Goal: Task Accomplishment & Management: Use online tool/utility

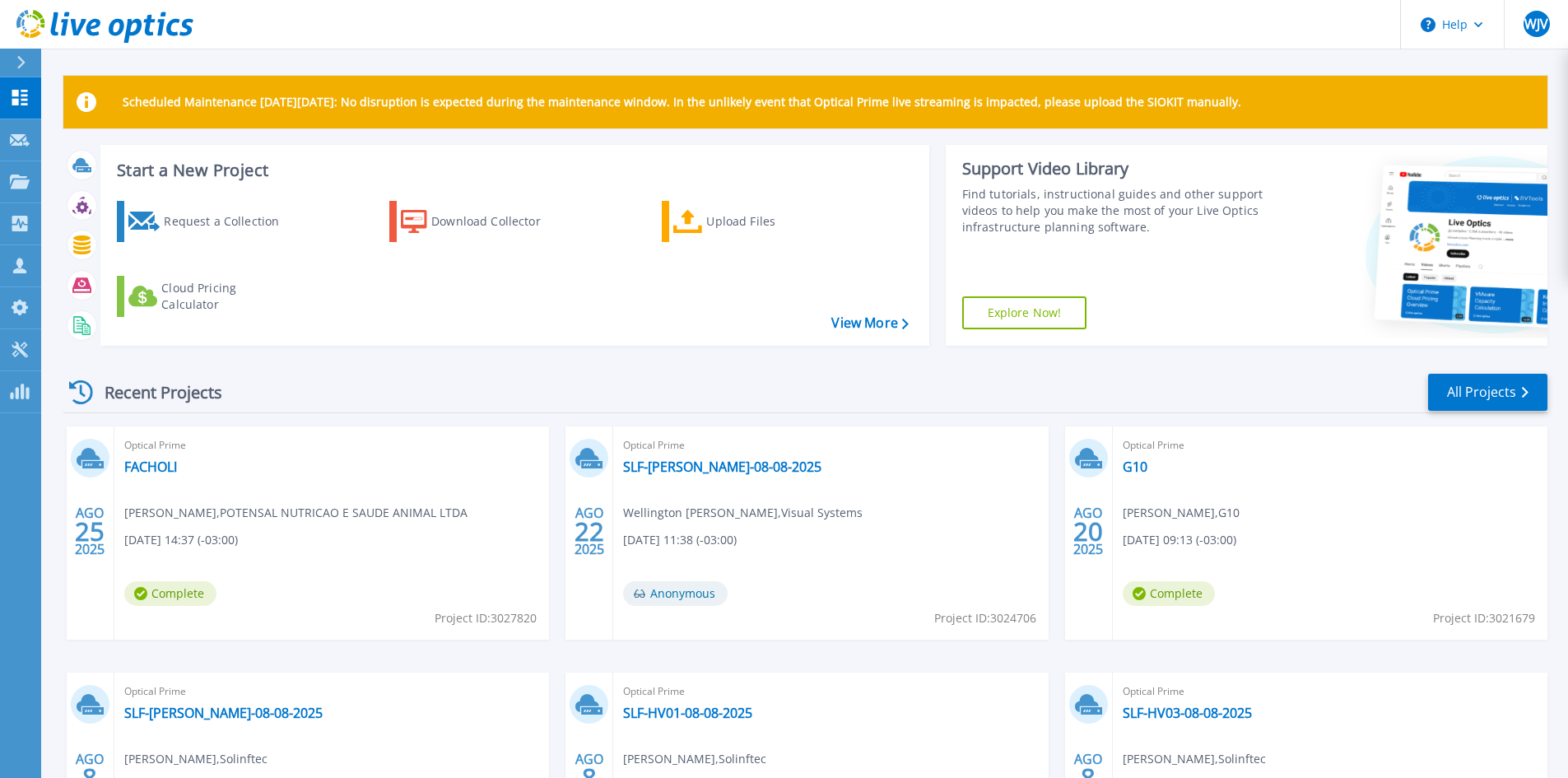
scroll to position [82, 0]
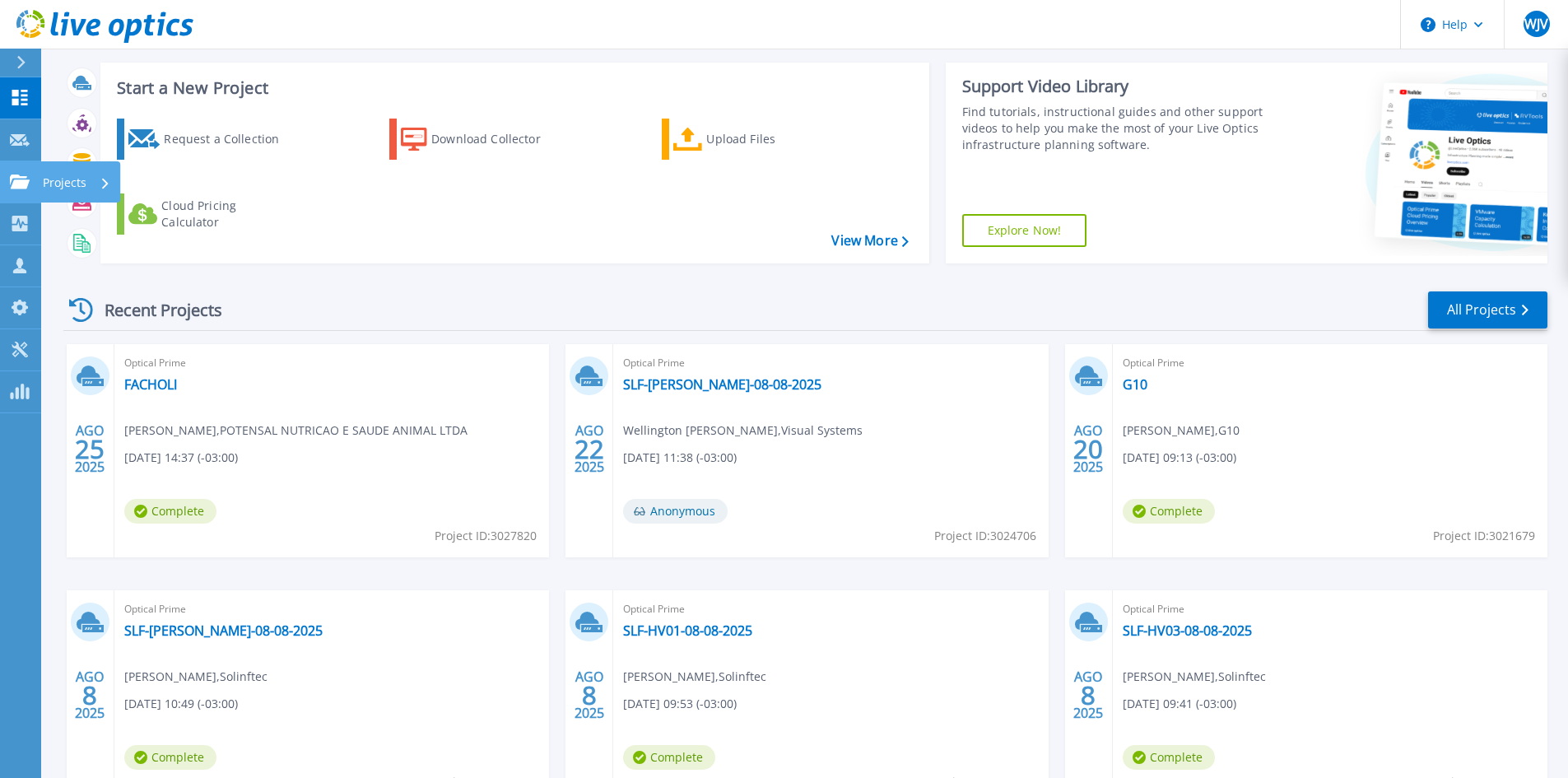
click at [18, 178] on icon at bounding box center [19, 181] width 20 height 14
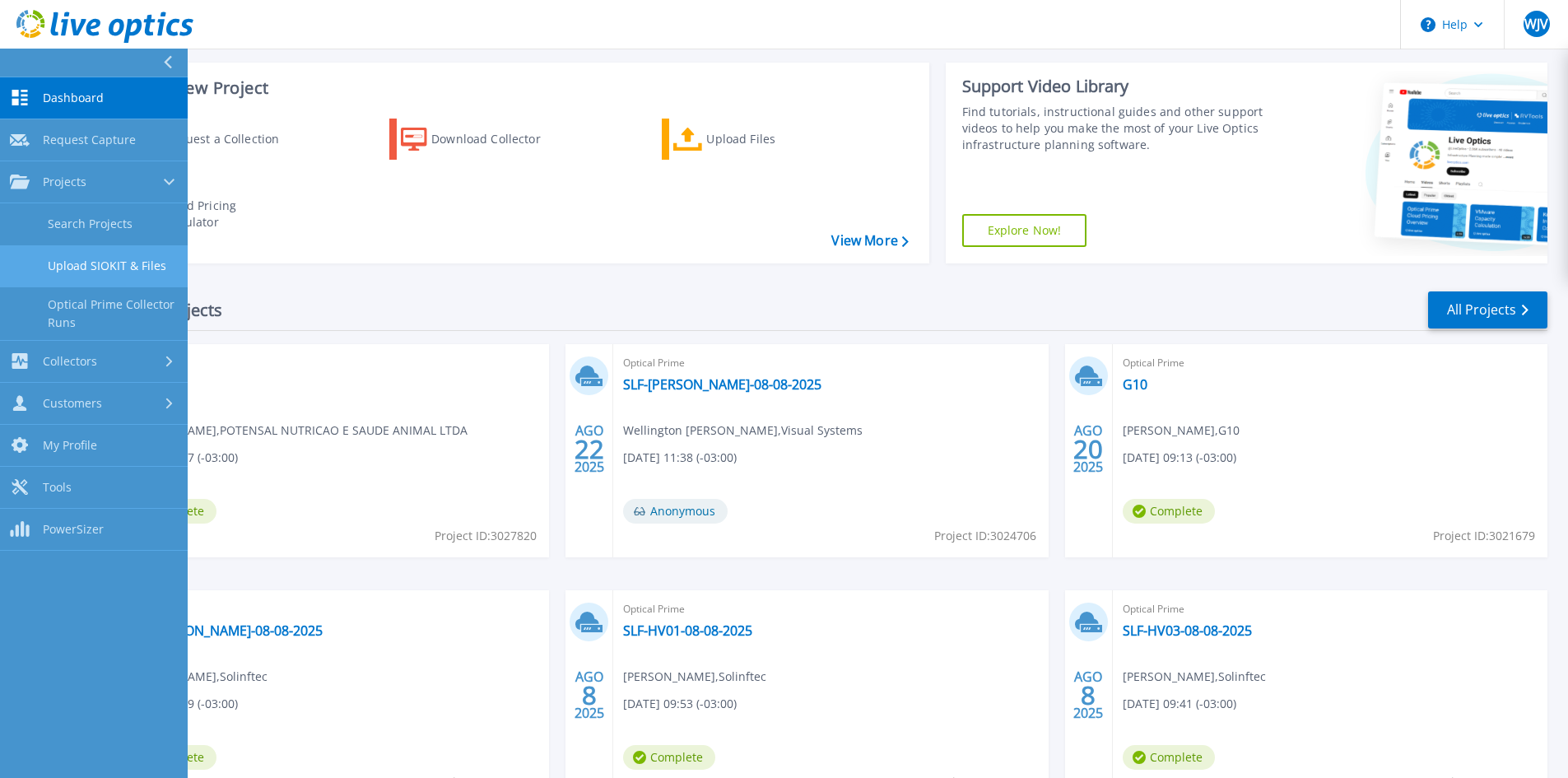
click at [126, 262] on link "Upload SIOKIT & Files" at bounding box center [93, 266] width 188 height 42
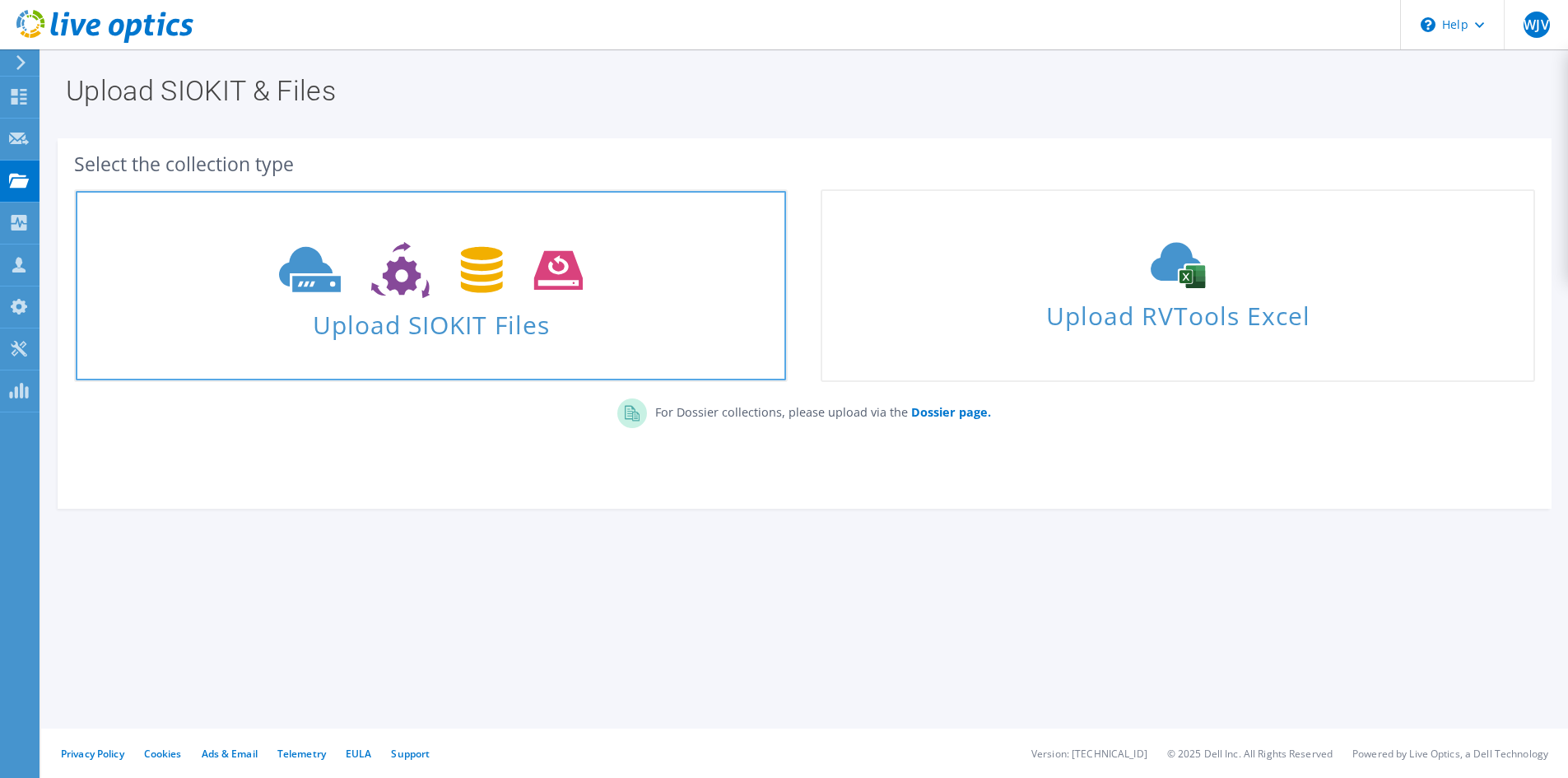
click at [458, 325] on span "Upload SIOKIT Files" at bounding box center [430, 320] width 711 height 36
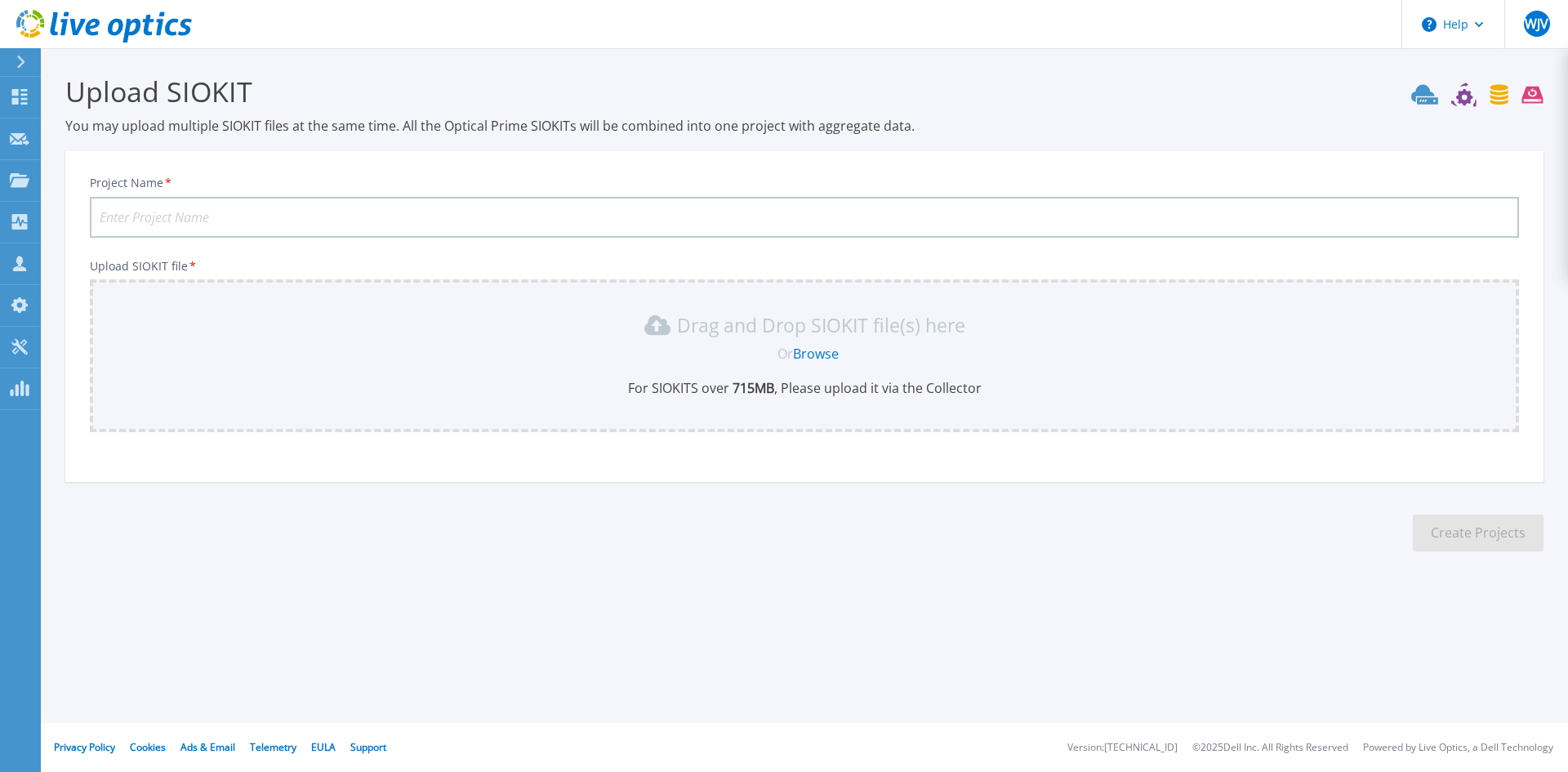
click at [229, 215] on input "Project Name *" at bounding box center [805, 217] width 1429 height 41
type input "Usina Ferrari - Automao"
click at [814, 355] on link "Browse" at bounding box center [816, 353] width 46 height 18
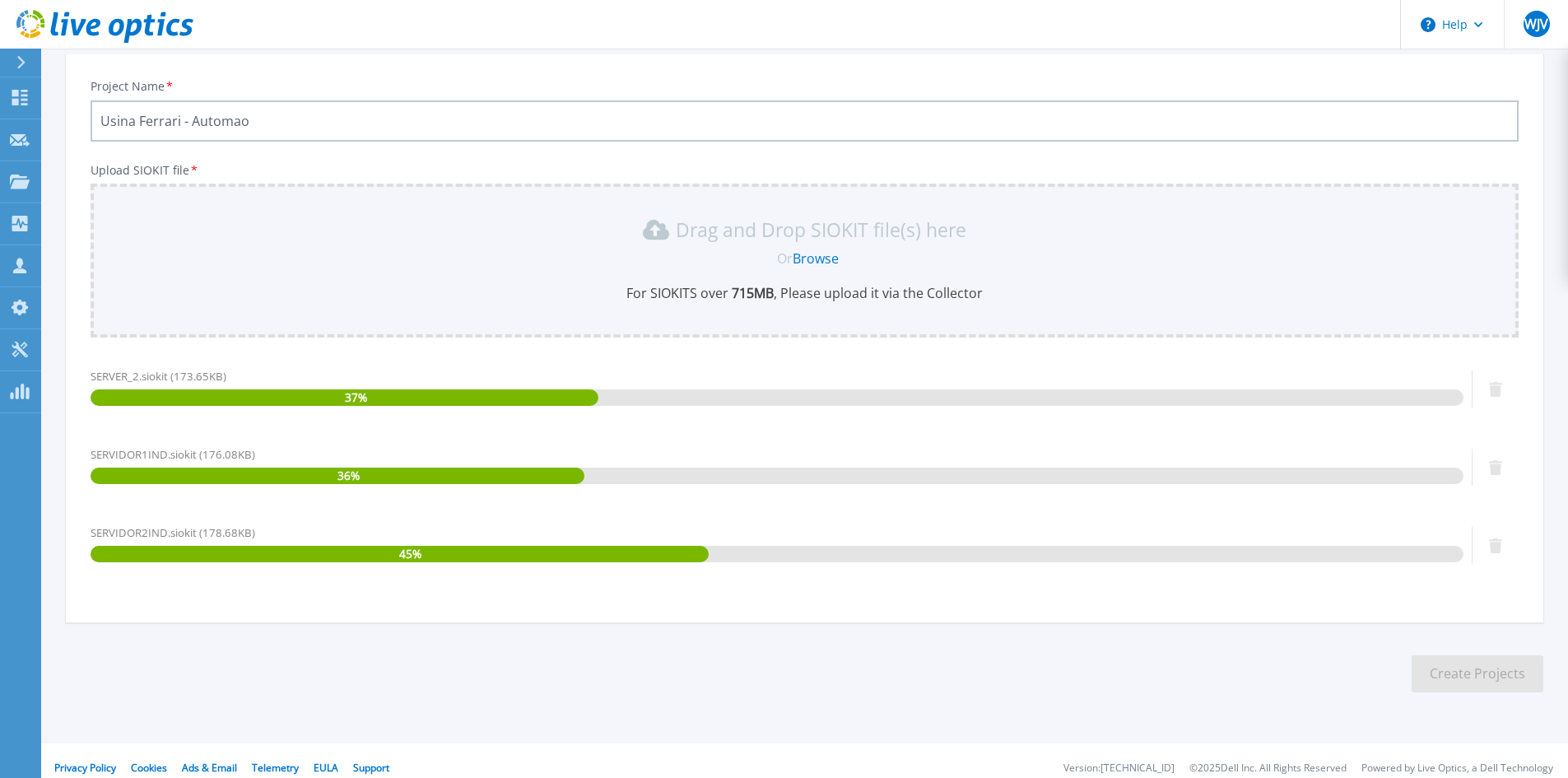
scroll to position [112, 0]
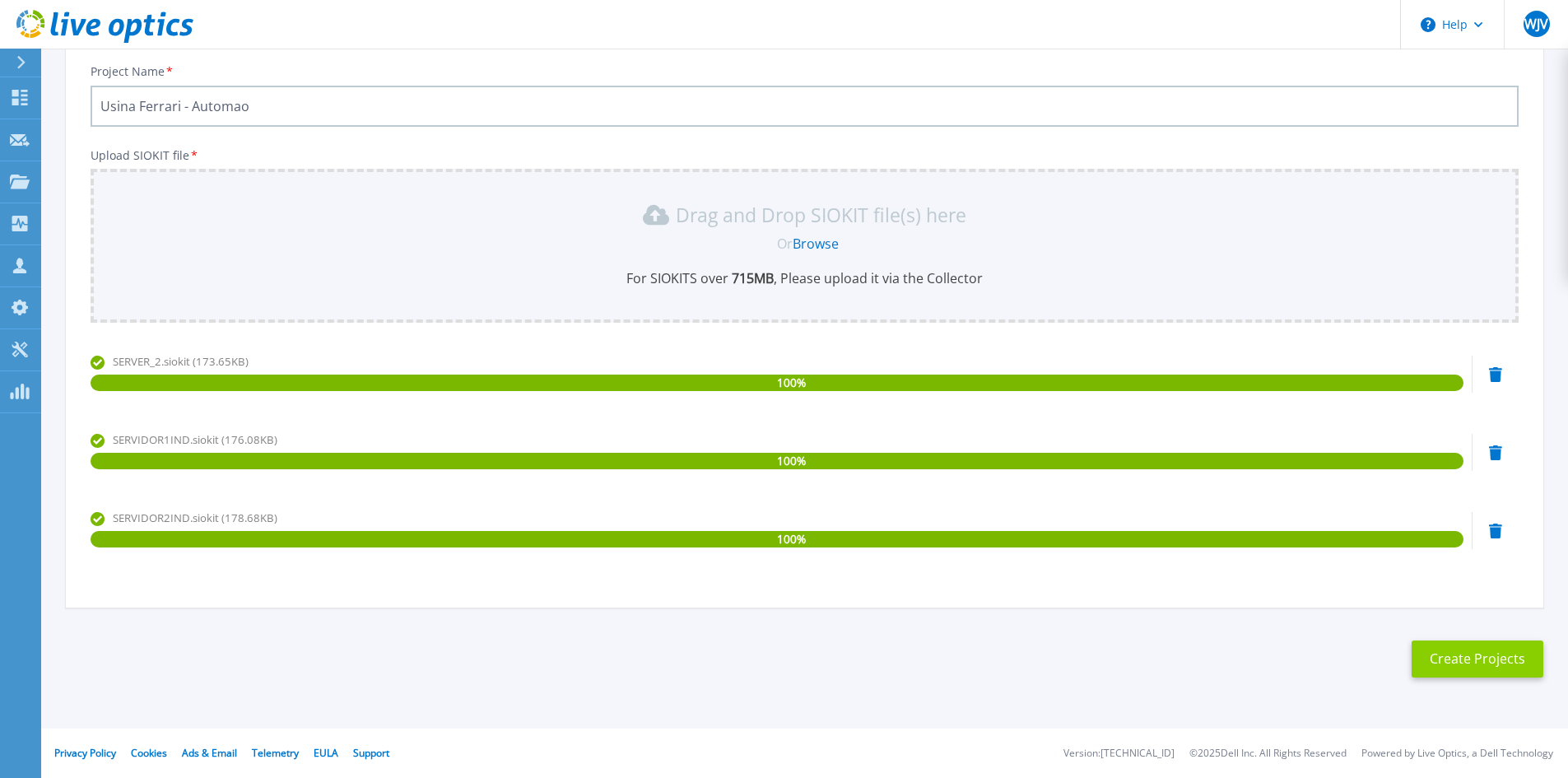
click at [1484, 665] on button "Create Projects" at bounding box center [1478, 659] width 132 height 37
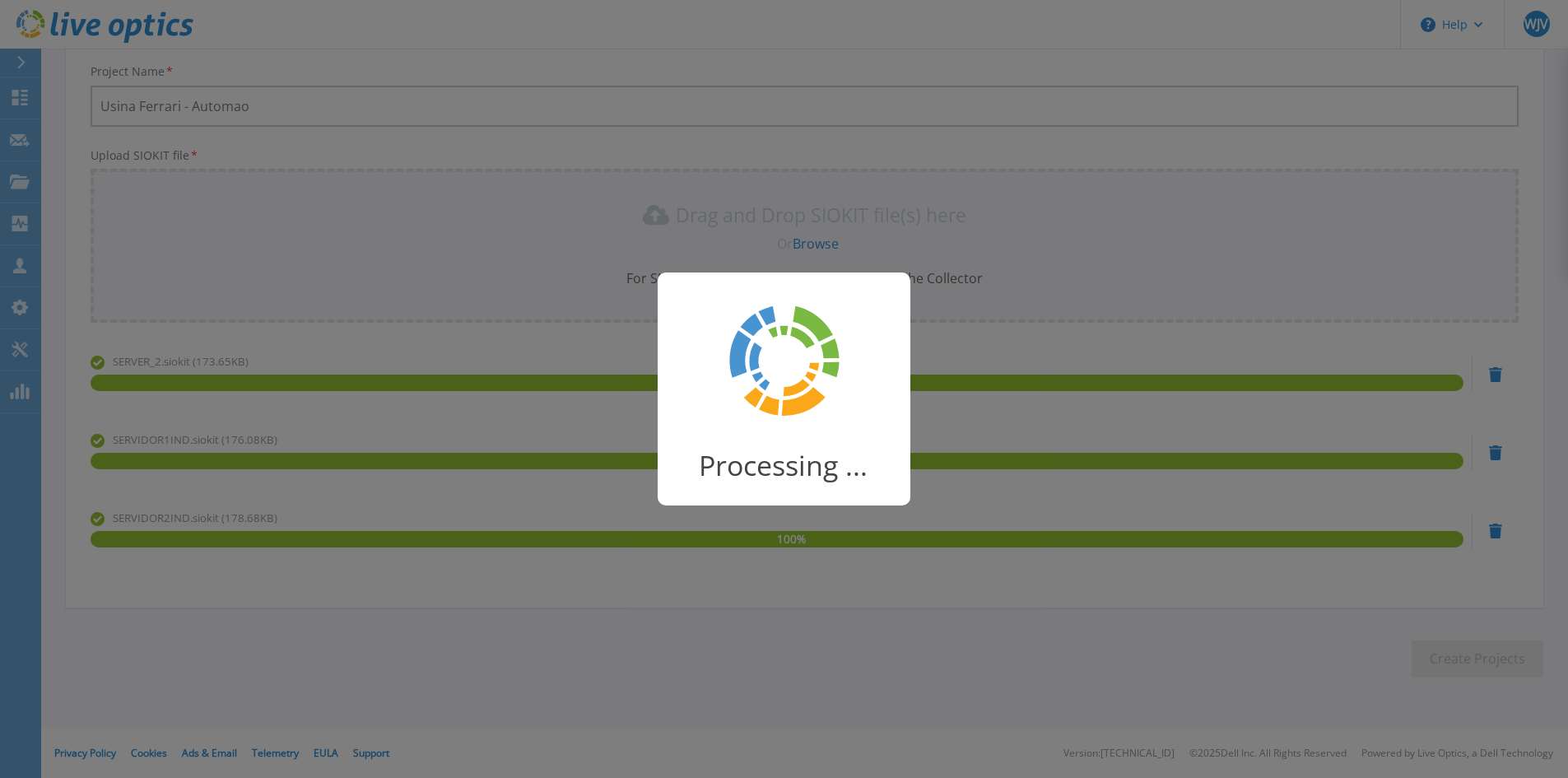
scroll to position [4, 0]
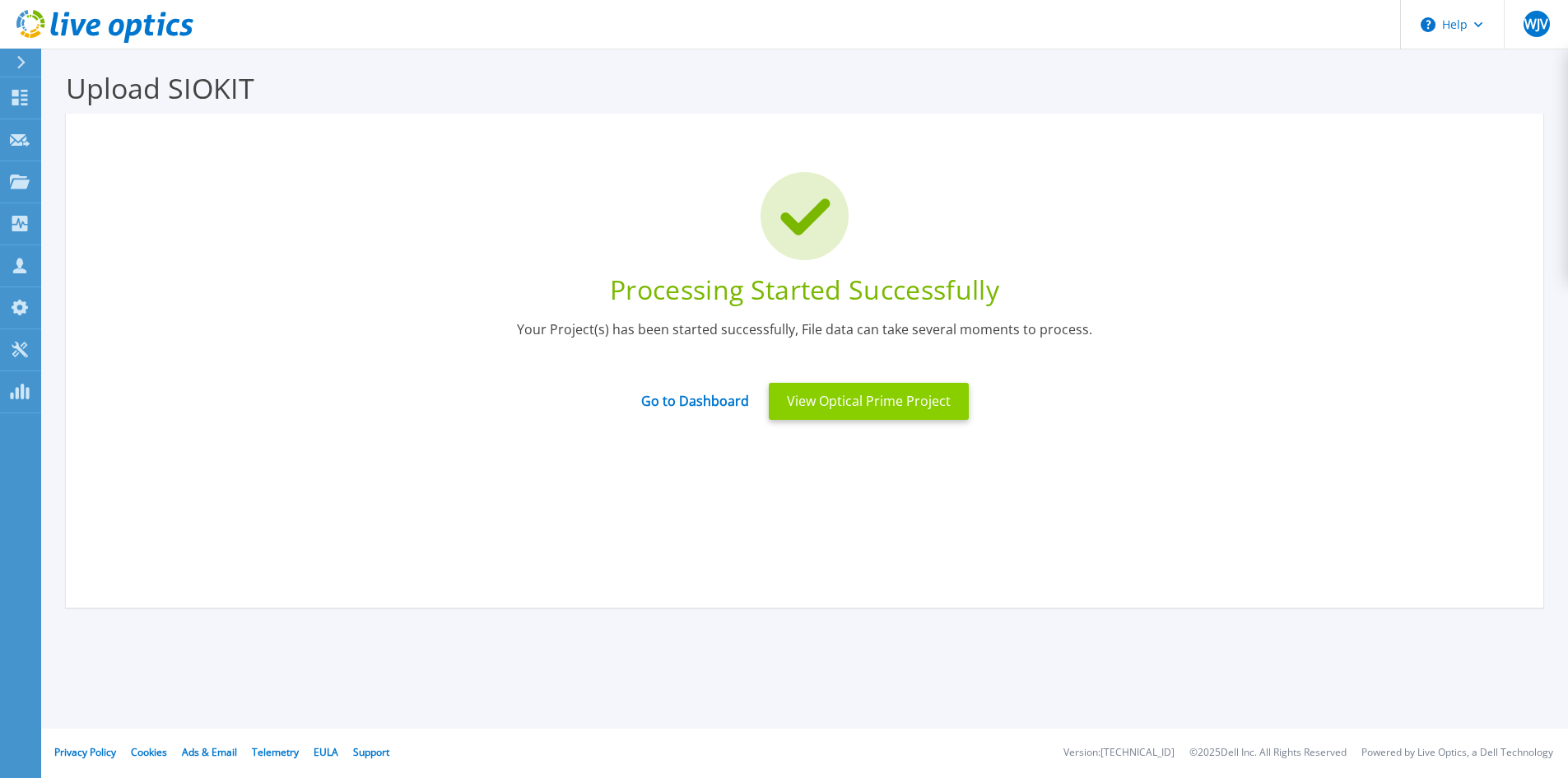
click at [826, 408] on button "View Optical Prime Project" at bounding box center [869, 401] width 200 height 37
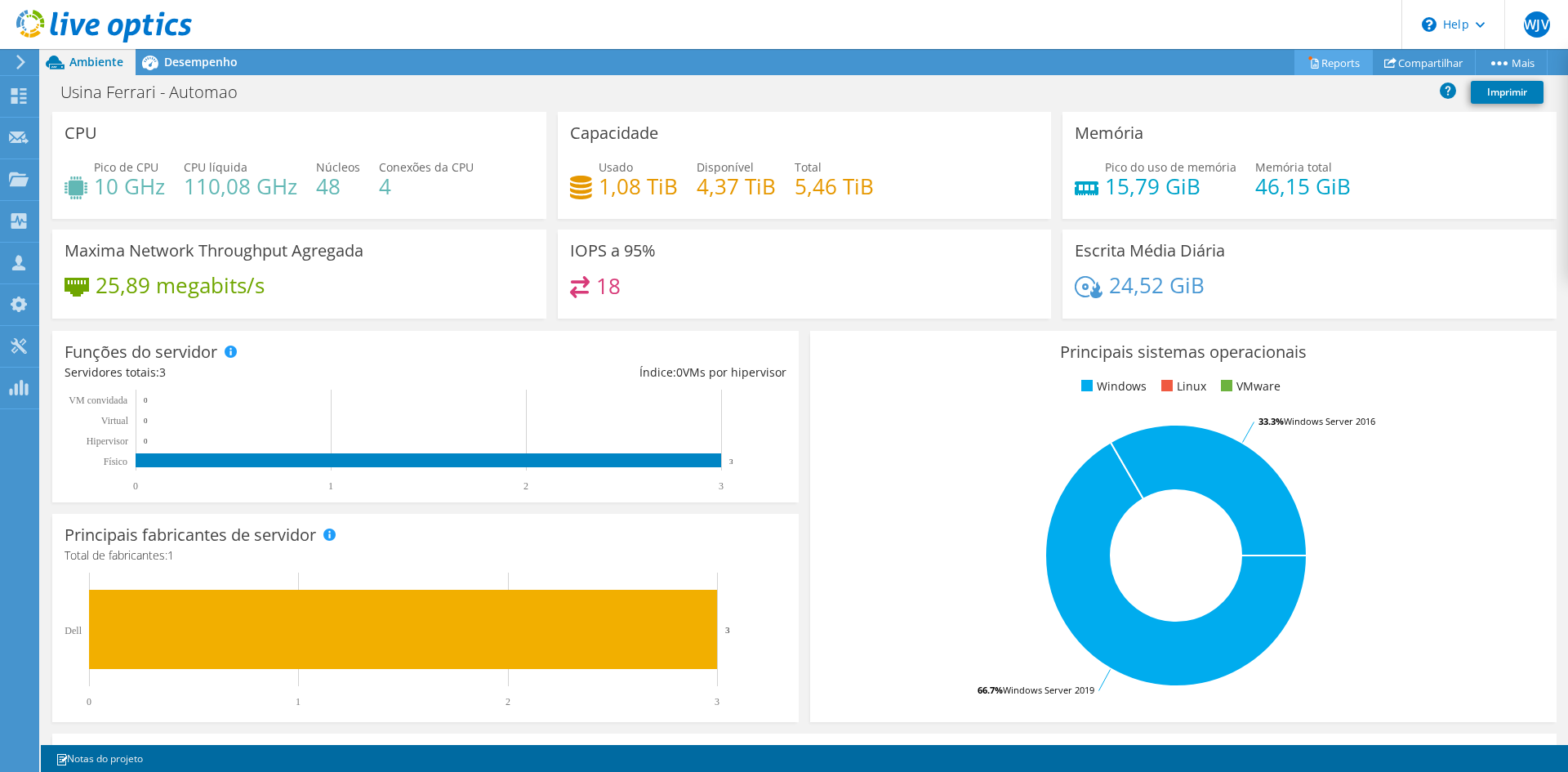
click at [1325, 63] on link "Reports" at bounding box center [1334, 62] width 79 height 25
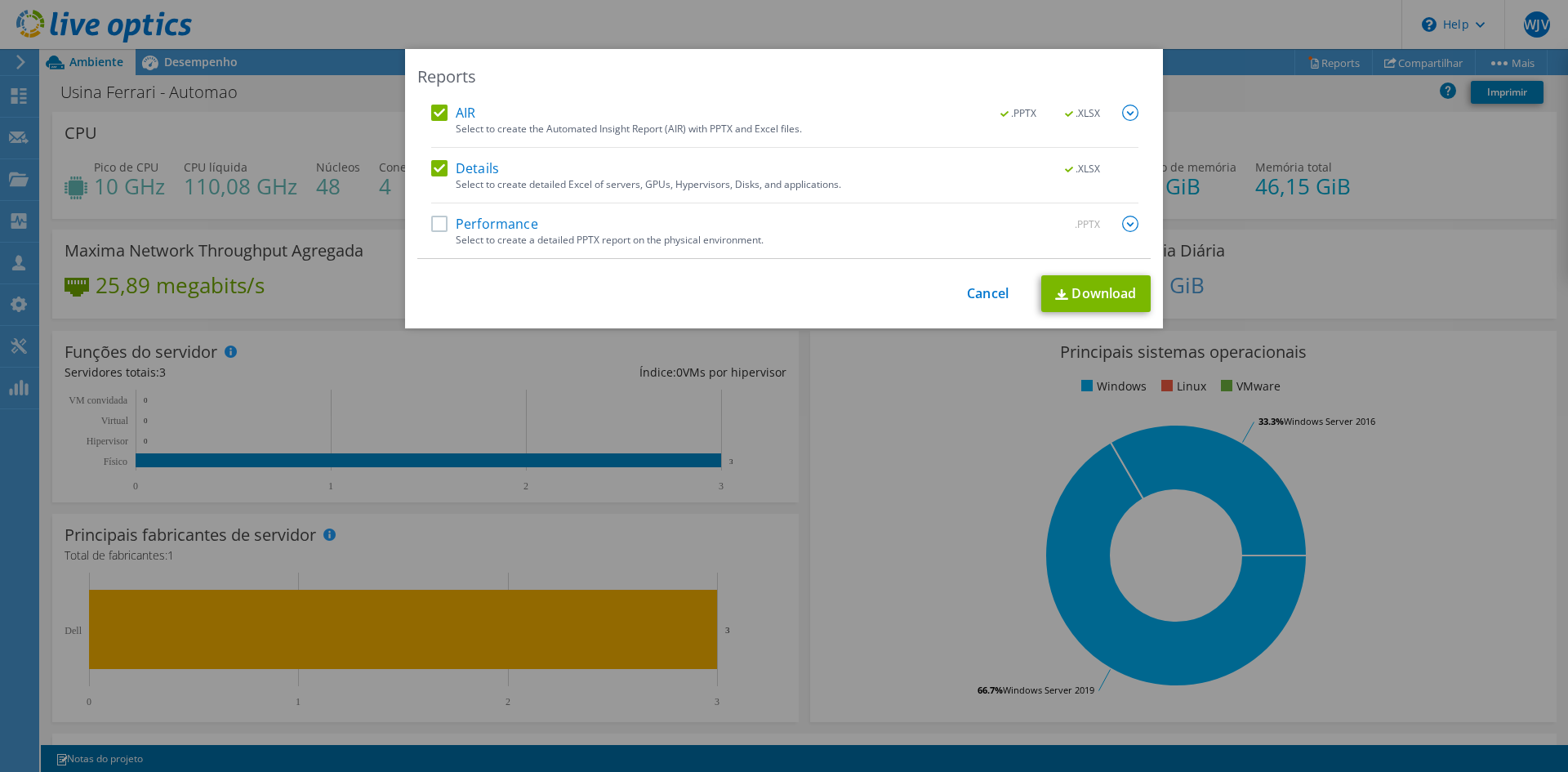
click at [533, 218] on div "Performance .PPTX" at bounding box center [784, 225] width 707 height 19
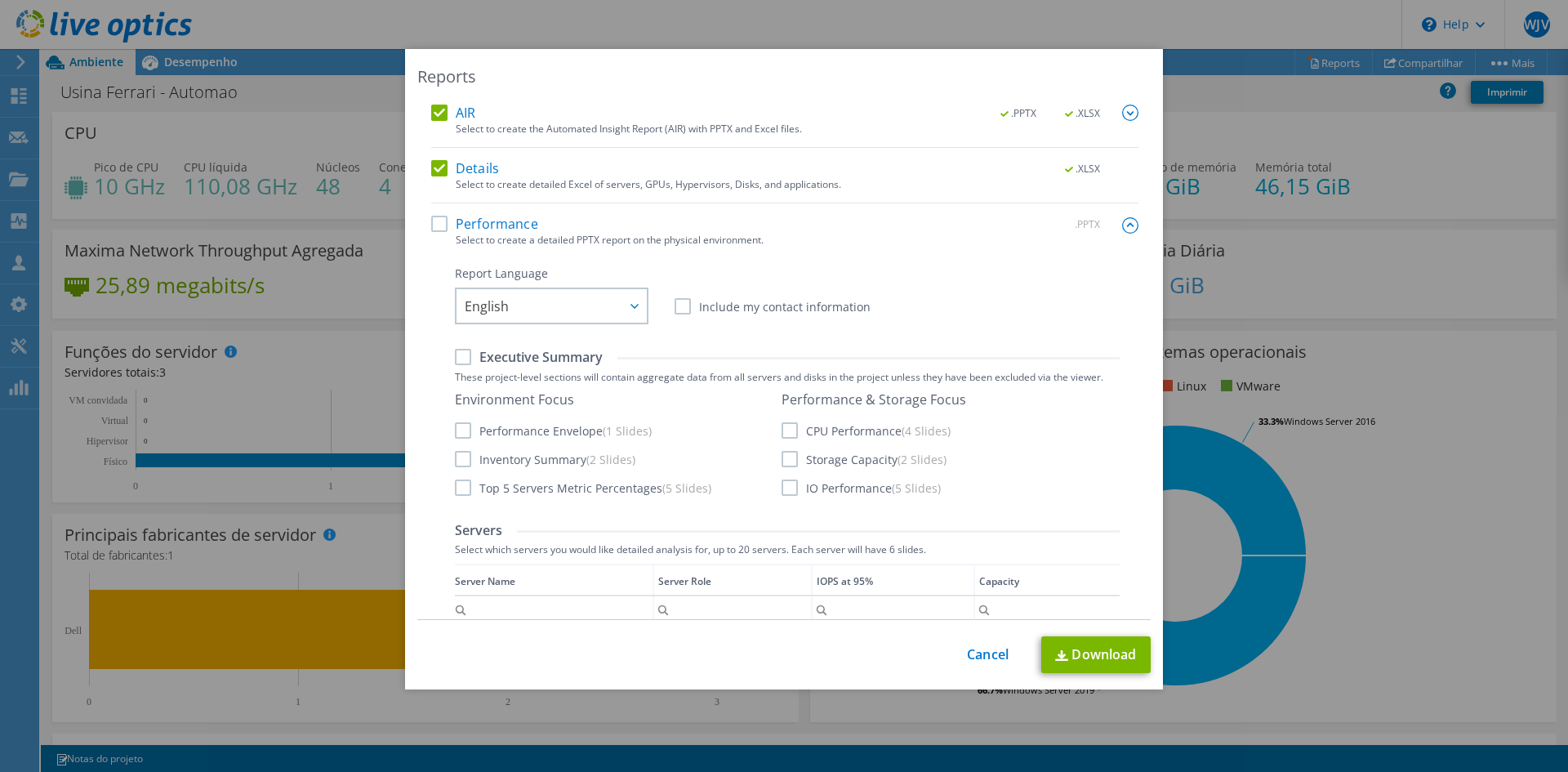
click at [438, 222] on label "Performance" at bounding box center [484, 223] width 107 height 16
click at [0, 0] on input "Performance" at bounding box center [0, 0] width 0 height 0
click at [595, 311] on span "English" at bounding box center [555, 306] width 182 height 34
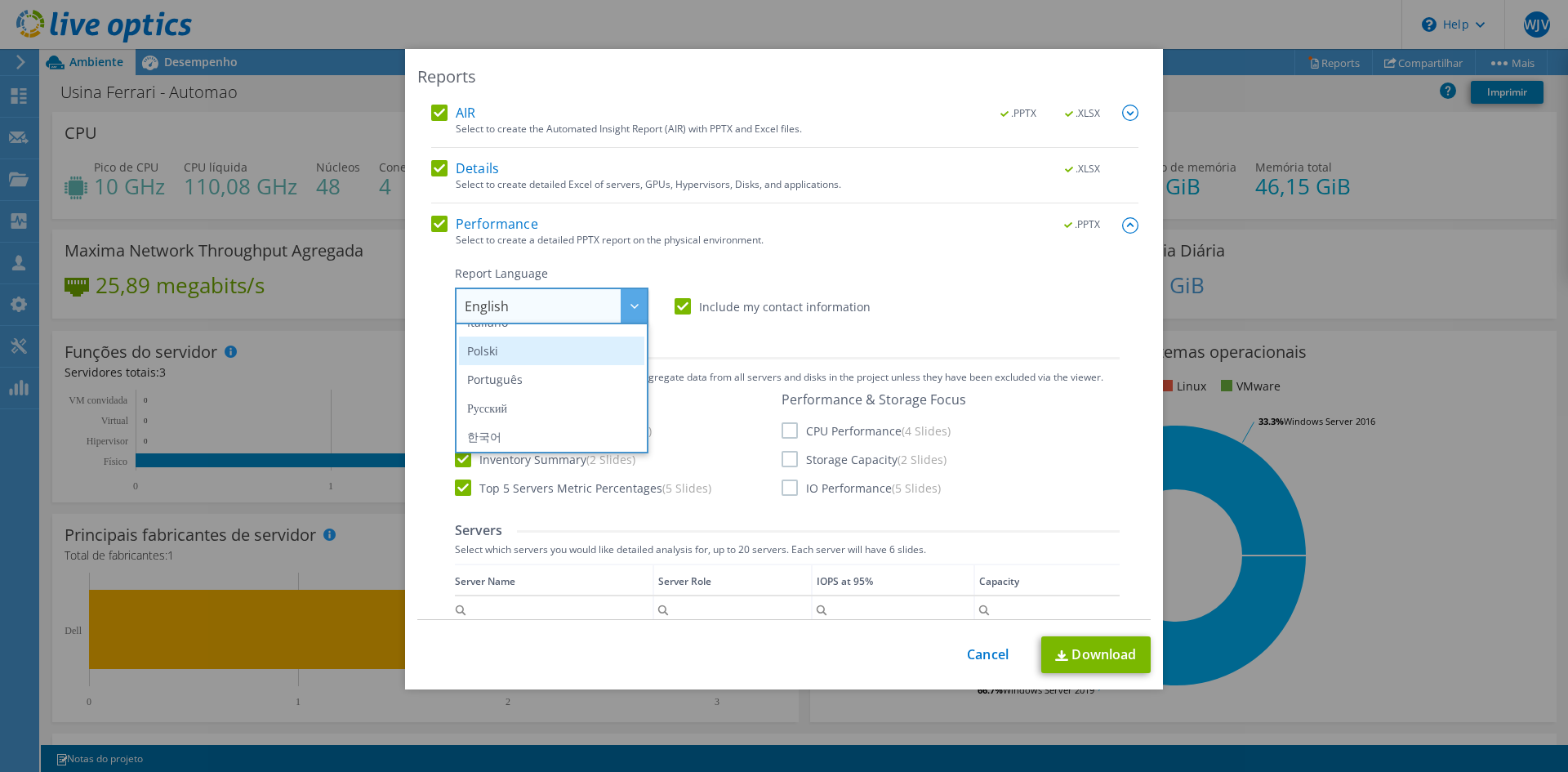
scroll to position [111, 0]
click at [535, 403] on li "Português" at bounding box center [552, 402] width 185 height 29
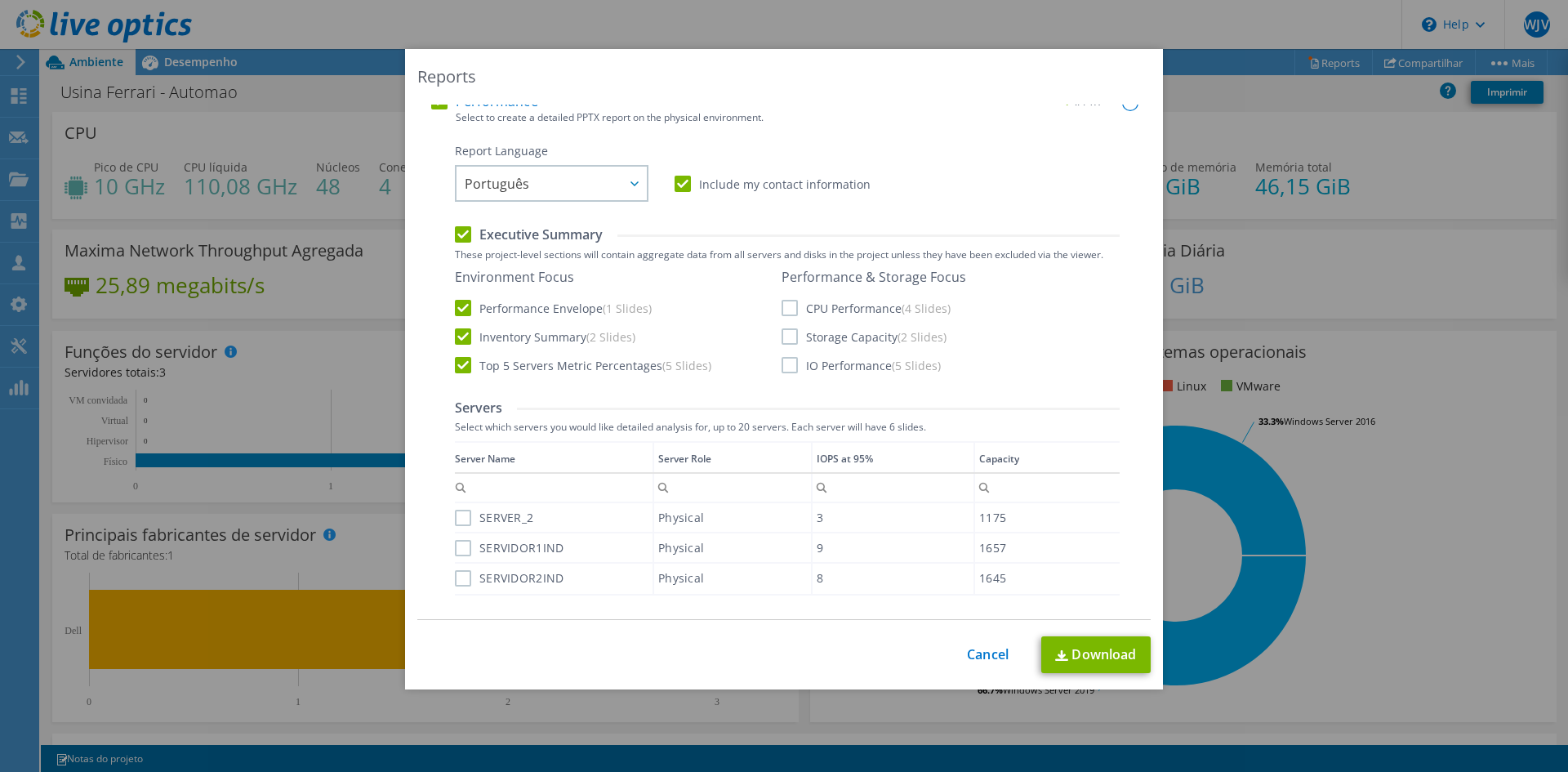
scroll to position [73, 0]
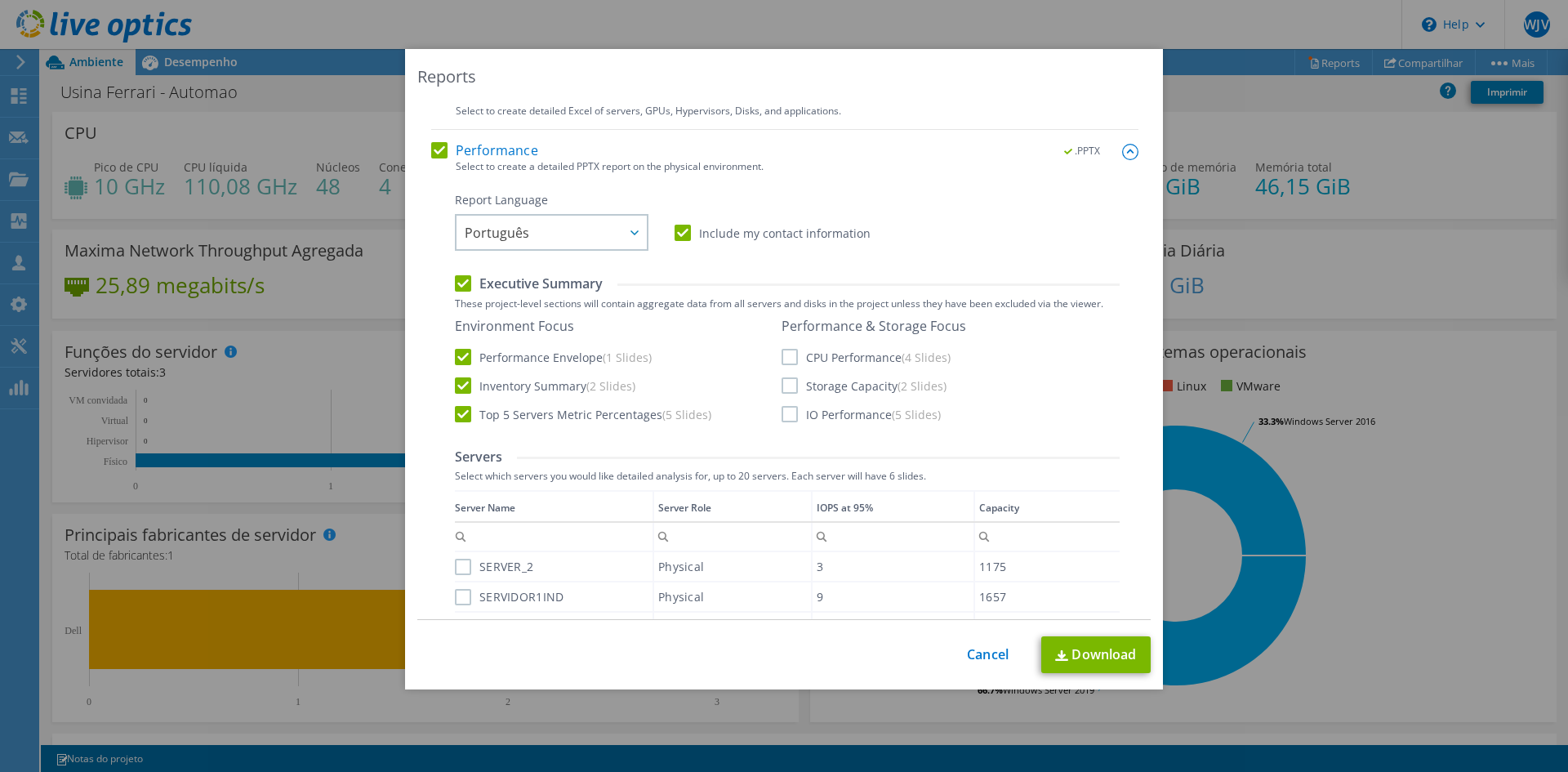
drag, startPoint x: 779, startPoint y: 355, endPoint x: 782, endPoint y: 372, distance: 17.3
click at [782, 355] on label "CPU Performance (4 Slides)" at bounding box center [866, 356] width 170 height 16
click at [0, 0] on input "CPU Performance (4 Slides)" at bounding box center [0, 0] width 0 height 0
click at [782, 379] on label "Storage Capacity (2 Slides)" at bounding box center [865, 385] width 165 height 16
click at [0, 0] on input "Storage Capacity (2 Slides)" at bounding box center [0, 0] width 0 height 0
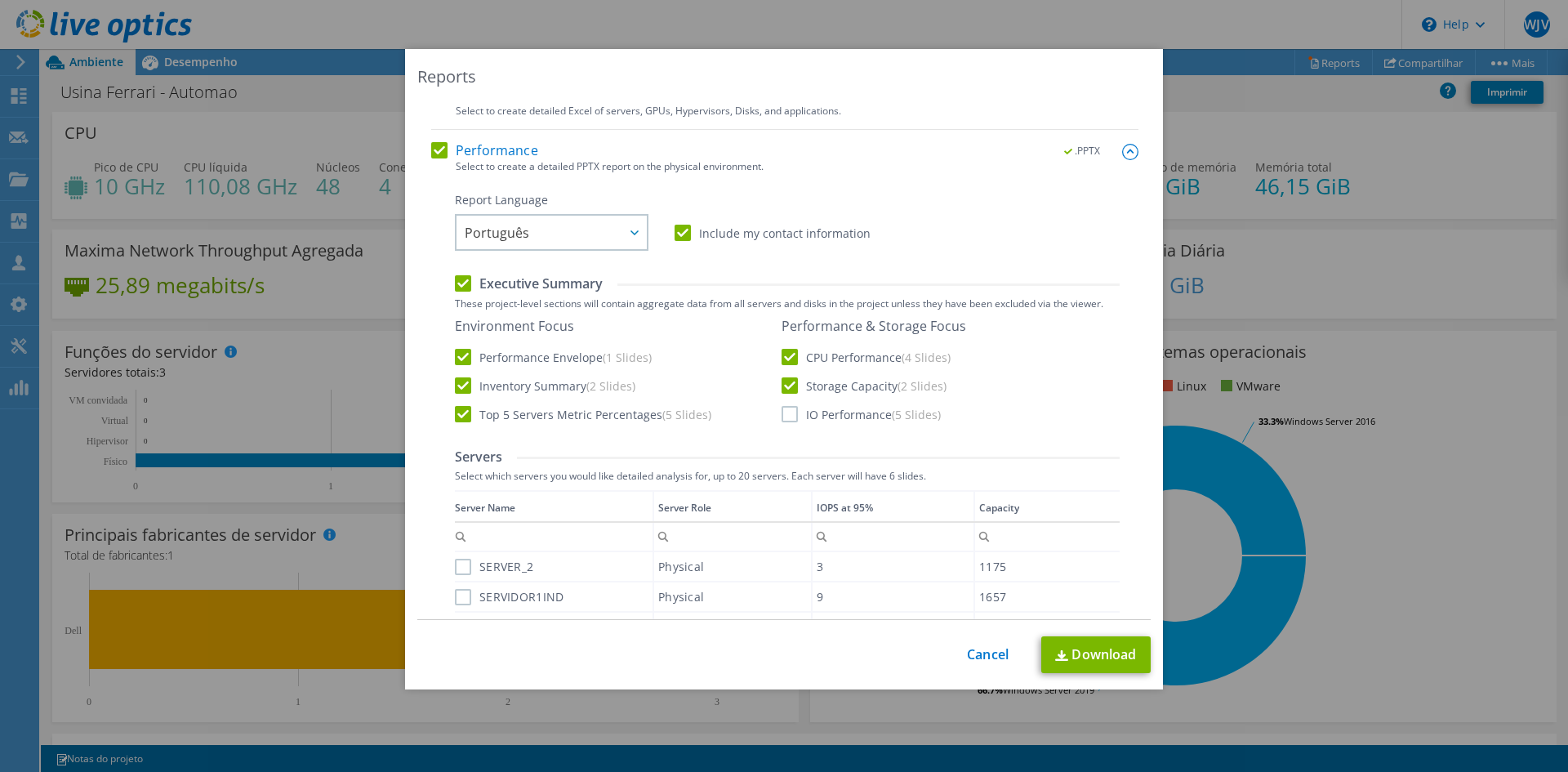
drag, startPoint x: 783, startPoint y: 412, endPoint x: 825, endPoint y: 507, distance: 103.9
click at [782, 412] on label "IO Performance (5 Slides)" at bounding box center [862, 413] width 159 height 16
click at [0, 0] on input "IO Performance (5 Slides)" at bounding box center [0, 0] width 0 height 0
click at [1092, 661] on link "Download" at bounding box center [1096, 654] width 110 height 37
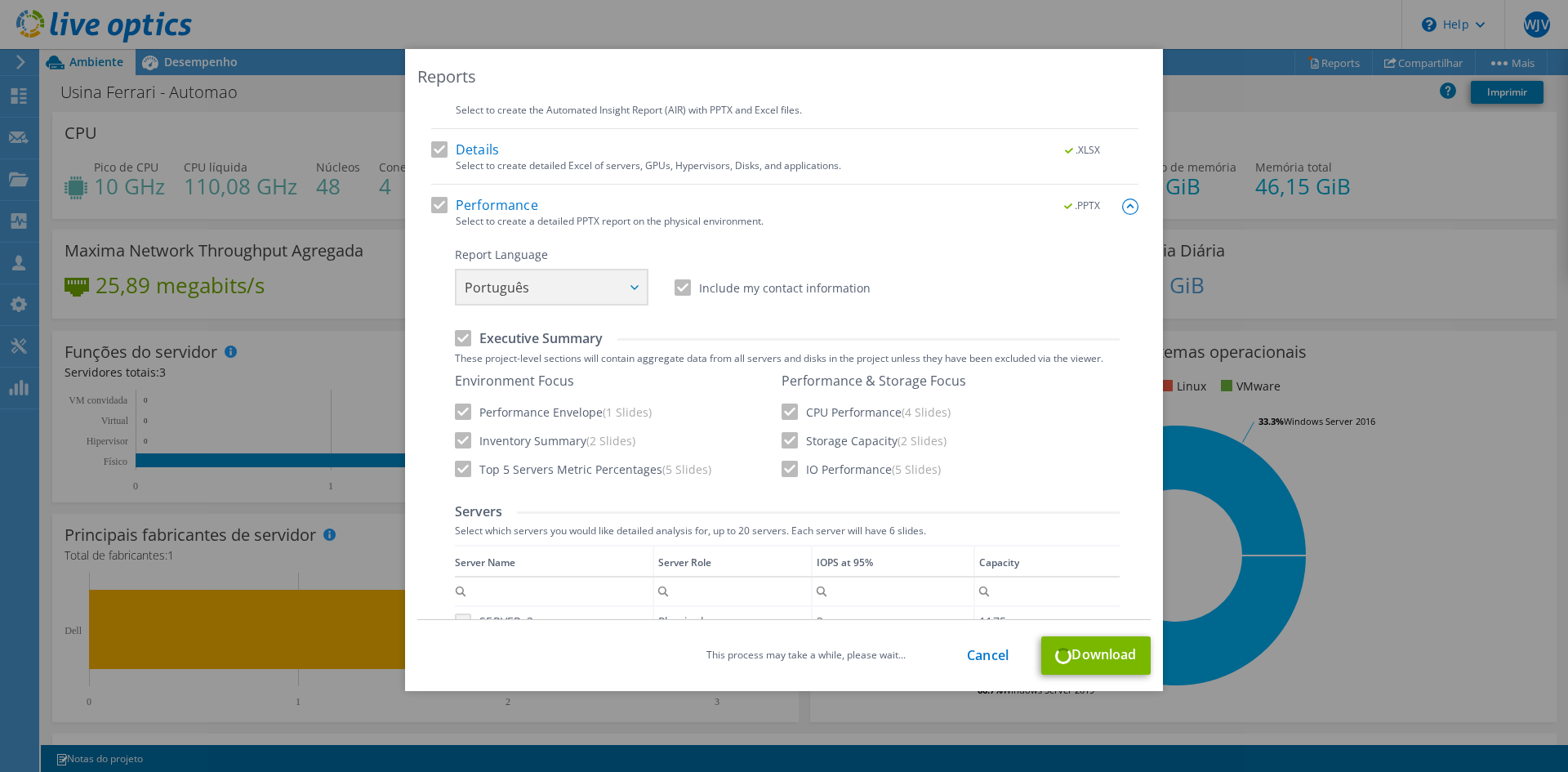
scroll to position [319, 0]
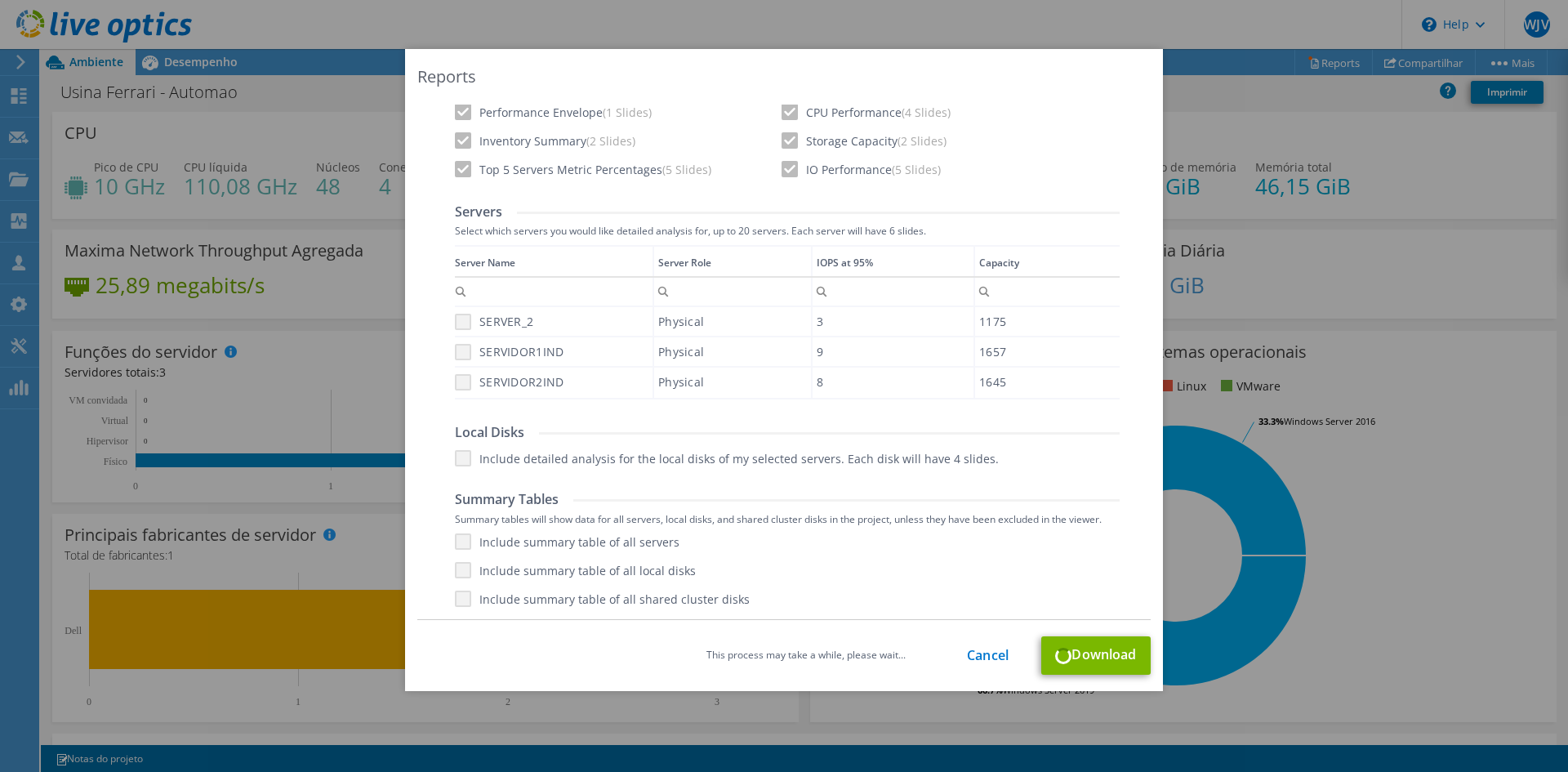
click at [1093, 668] on div "This process may take a while, please wait... Cancel Download" at bounding box center [784, 655] width 733 height 38
click at [1091, 646] on div "This process may take a while, please wait... Cancel Download" at bounding box center [784, 655] width 733 height 38
click at [1083, 659] on div "This process may take a while, please wait... Cancel Download" at bounding box center [784, 655] width 733 height 38
click at [986, 655] on link "Cancel" at bounding box center [988, 656] width 41 height 16
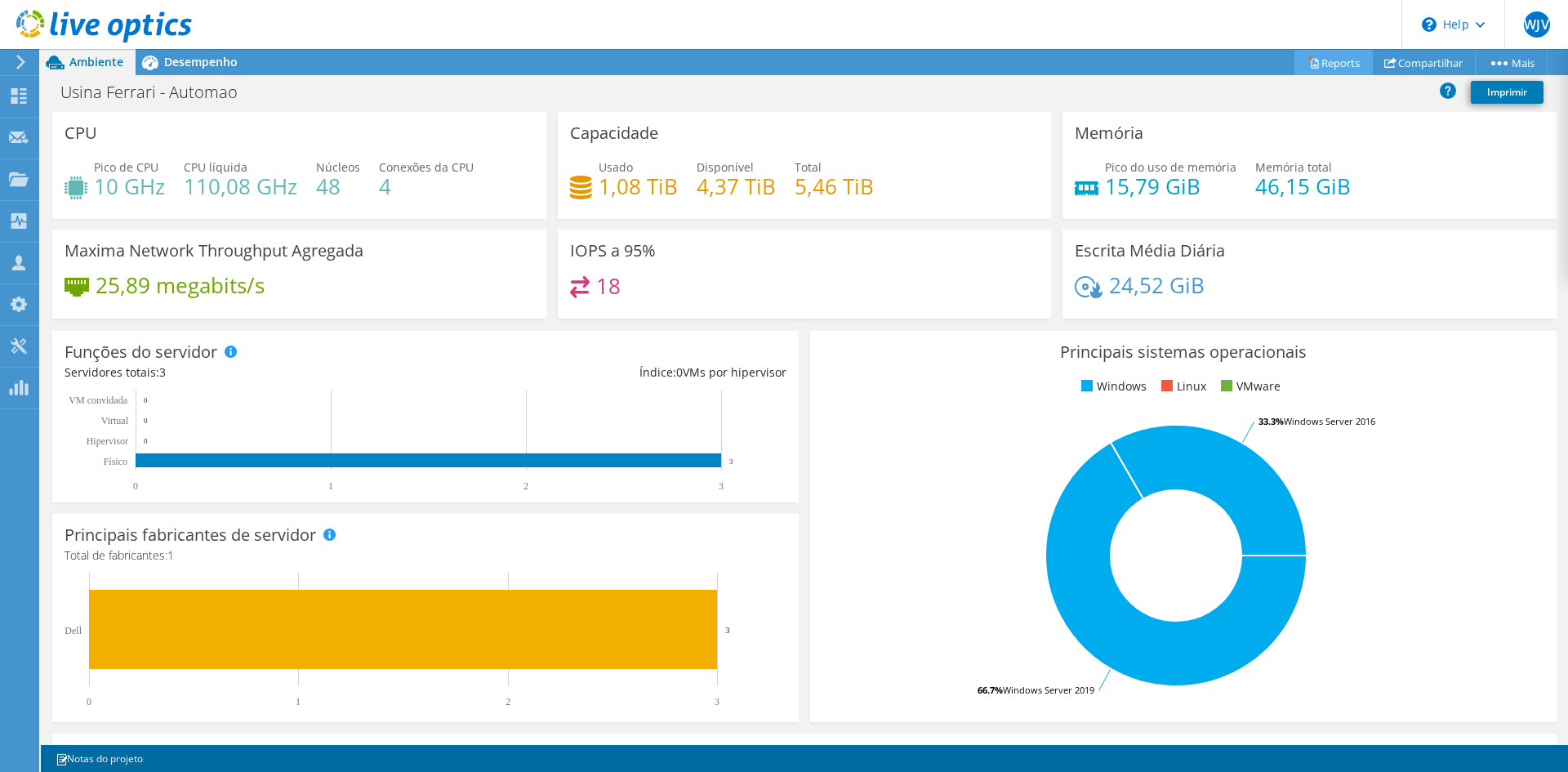
click at [1332, 66] on link "Reports" at bounding box center [1334, 62] width 79 height 25
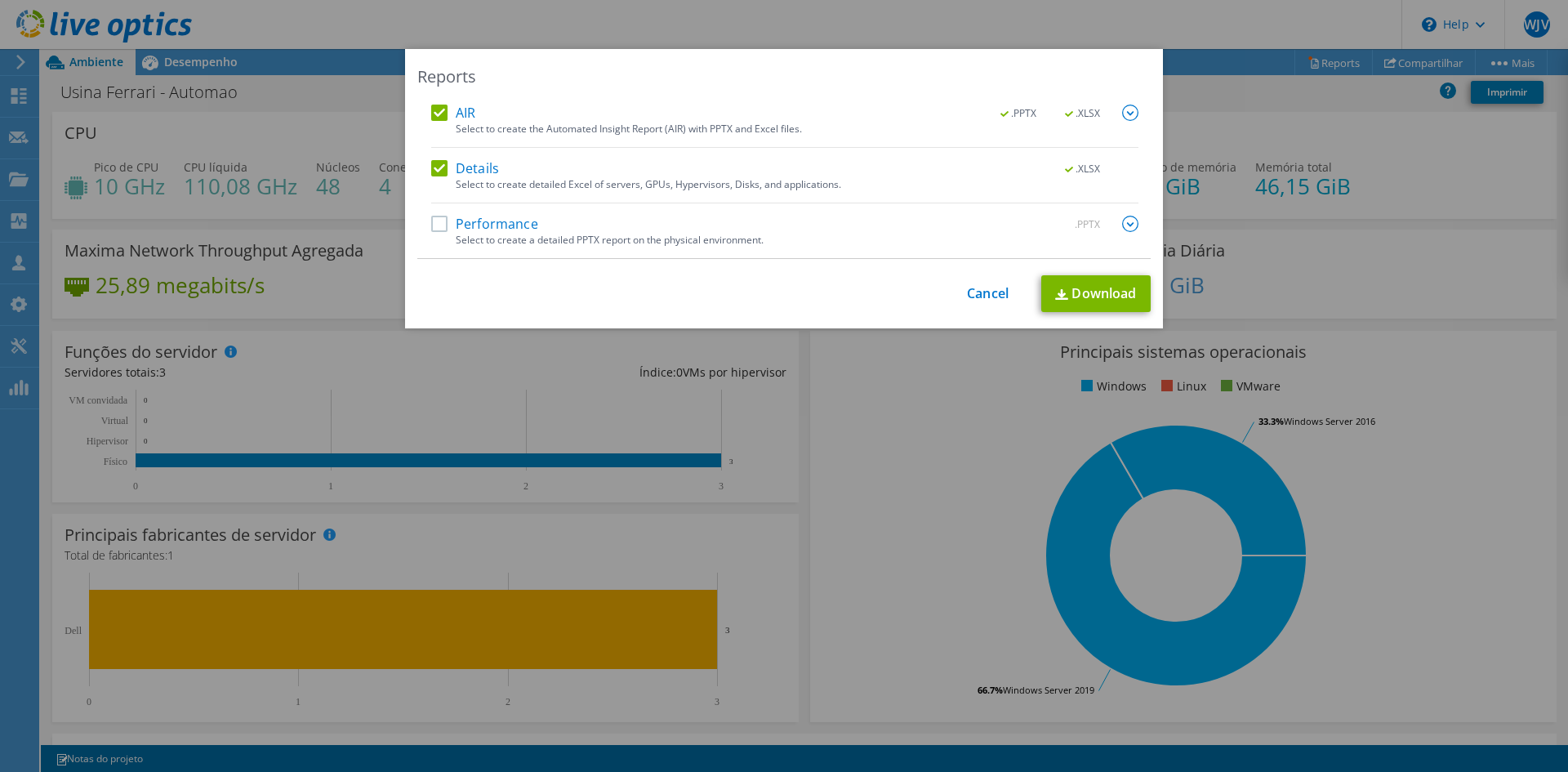
click at [524, 226] on label "Performance" at bounding box center [484, 223] width 107 height 16
click at [0, 0] on input "Performance" at bounding box center [0, 0] width 0 height 0
click at [1113, 271] on div "Reports AIR .PPTX .XLSX Select to create the Automated Insight Report (AIR) wit…" at bounding box center [784, 188] width 758 height 279
click at [1098, 297] on link "Download" at bounding box center [1096, 293] width 110 height 37
click at [987, 300] on link "Cancel" at bounding box center [988, 294] width 41 height 16
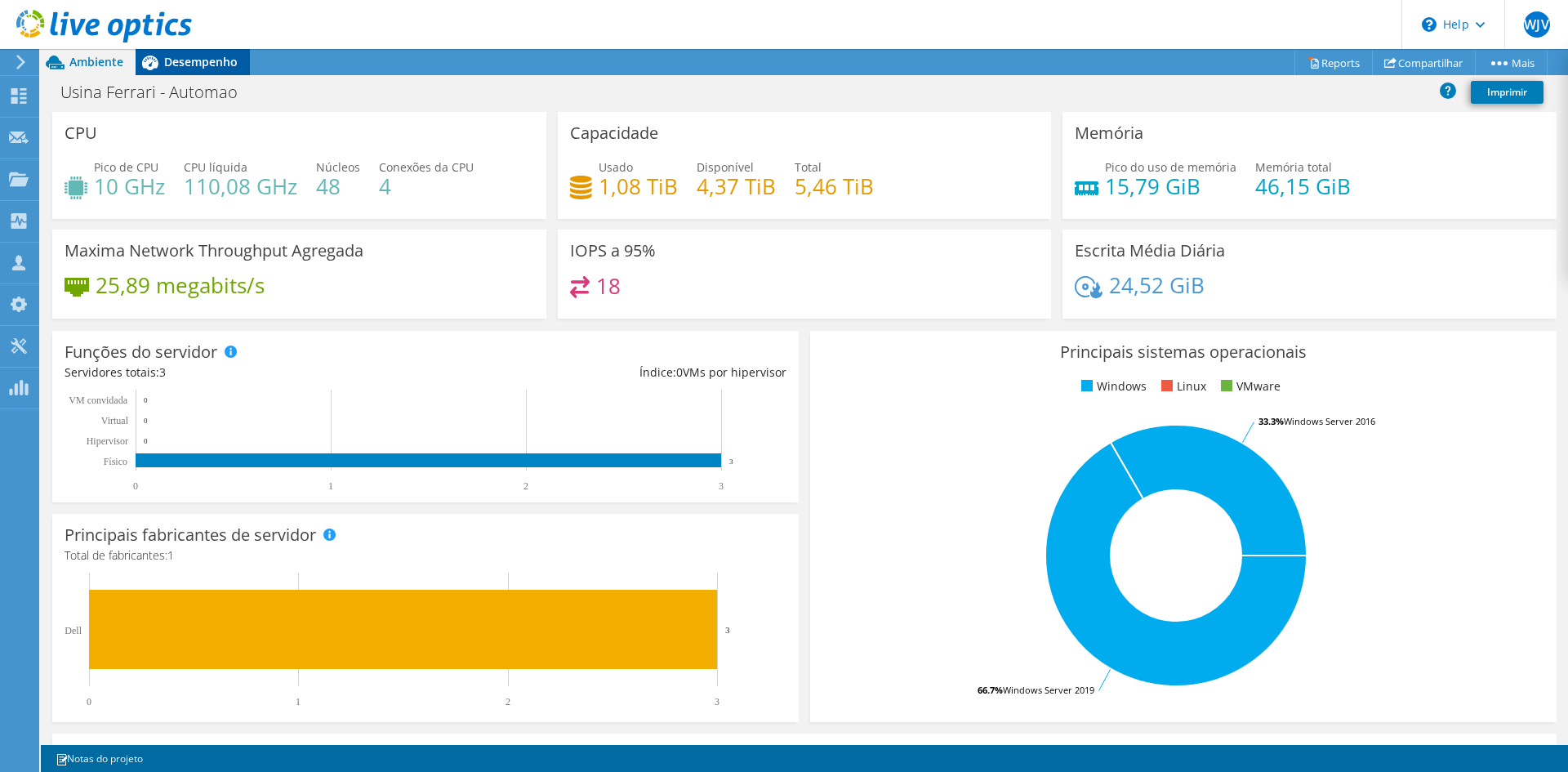
click at [162, 58] on icon at bounding box center [150, 62] width 29 height 29
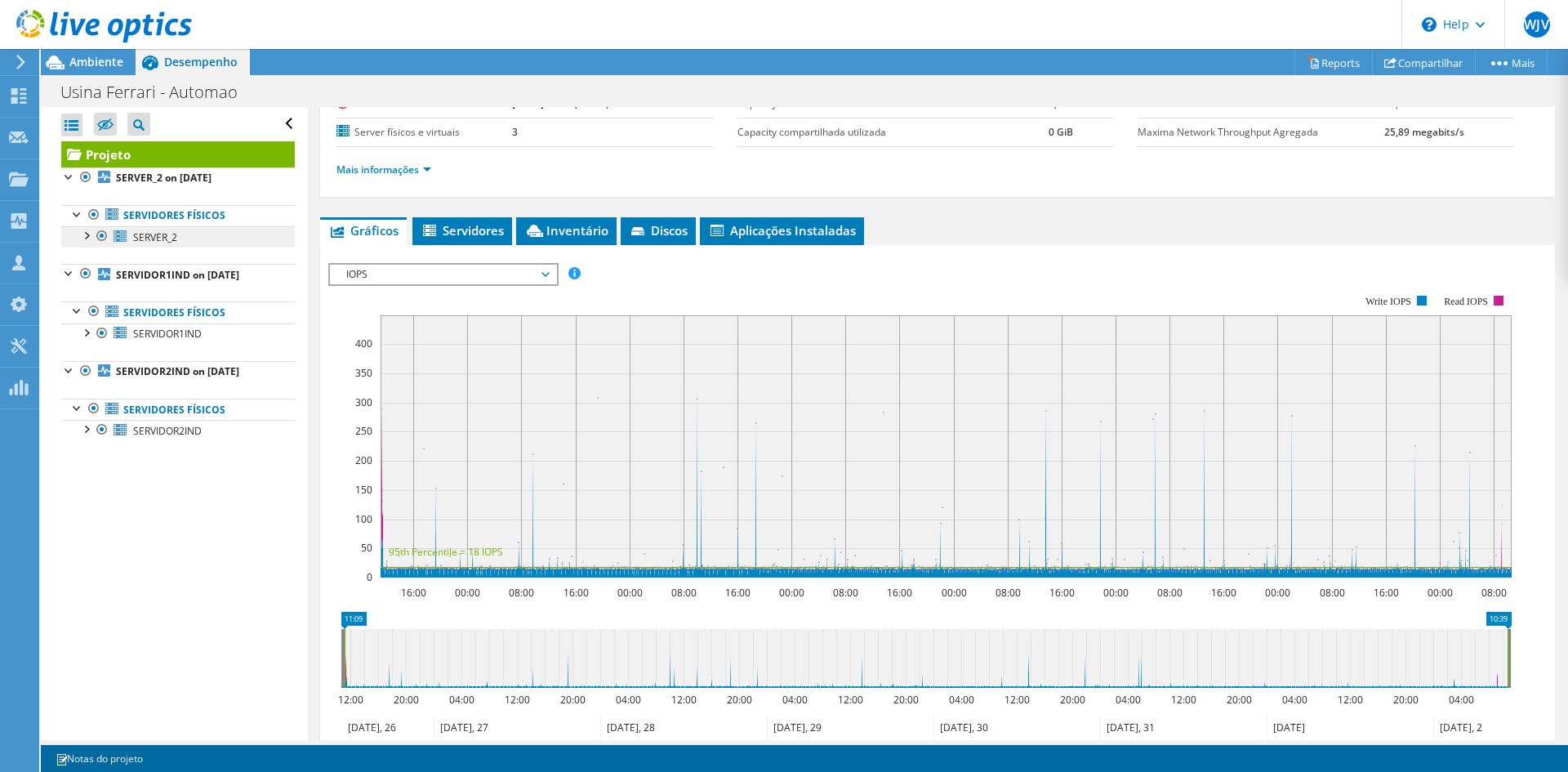
scroll to position [163, 0]
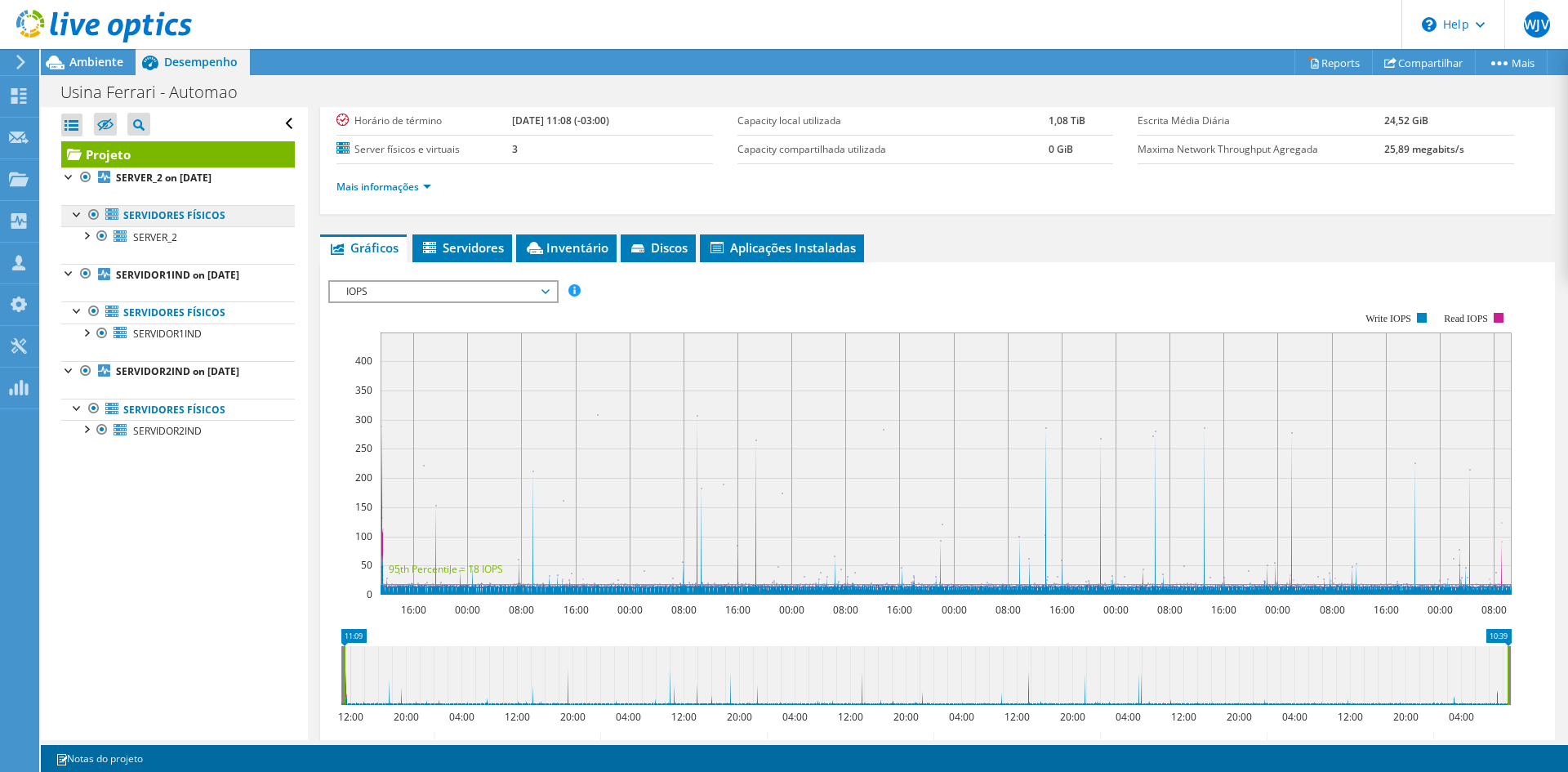
click at [158, 220] on link "Servidores físicos" at bounding box center [177, 215] width 233 height 22
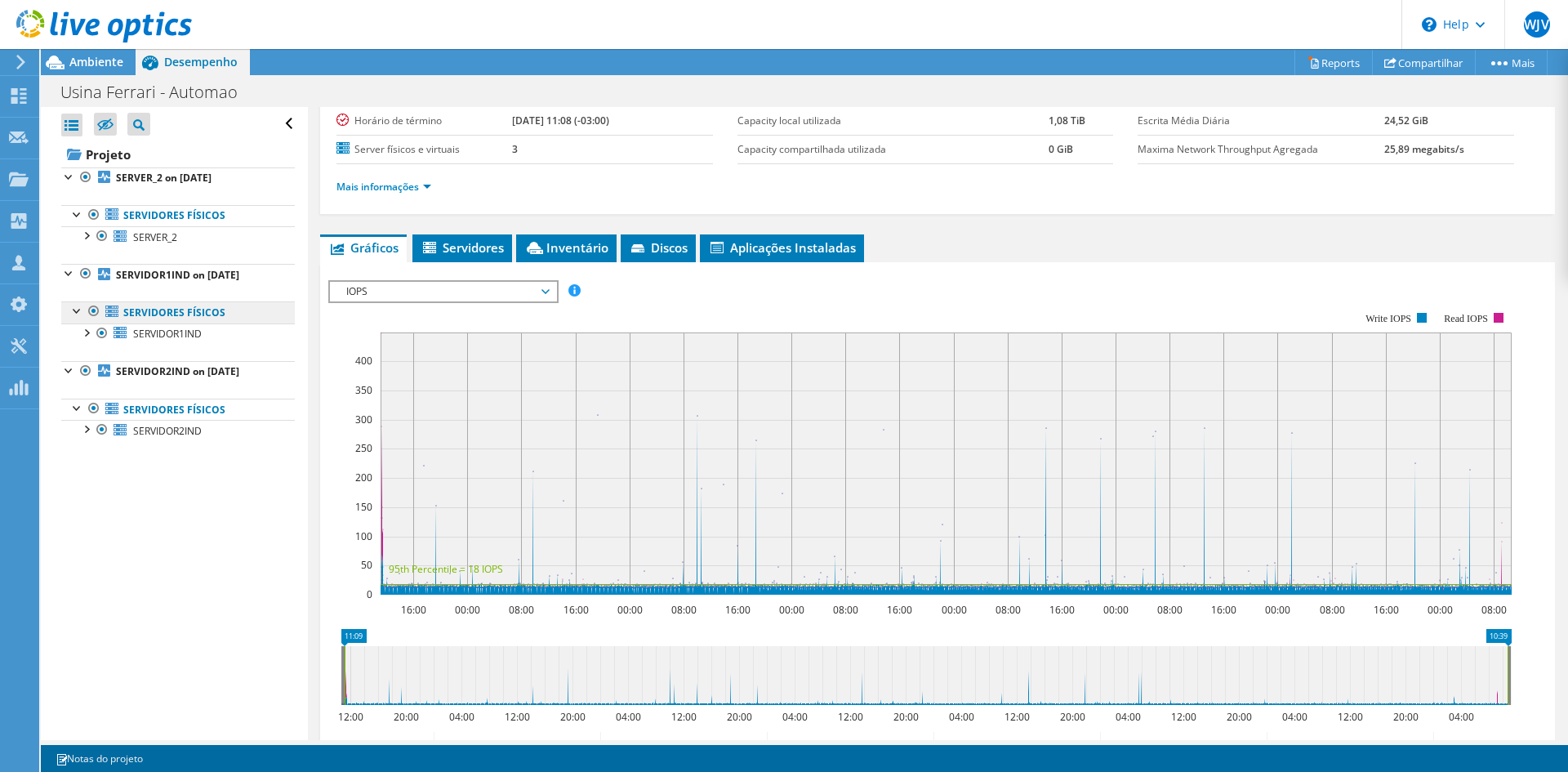
click at [195, 314] on link "Servidores físicos" at bounding box center [177, 312] width 233 height 22
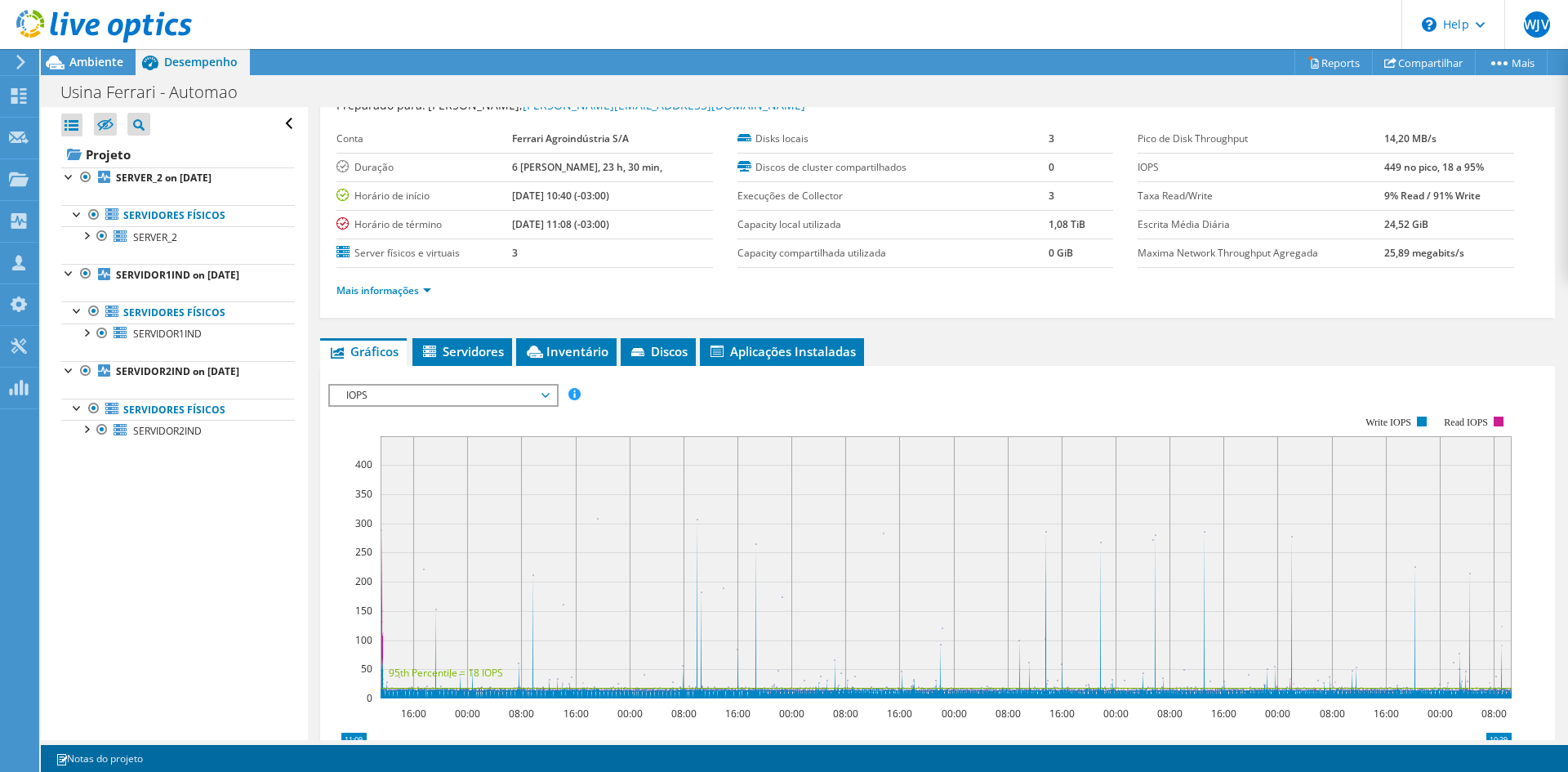
scroll to position [0, 0]
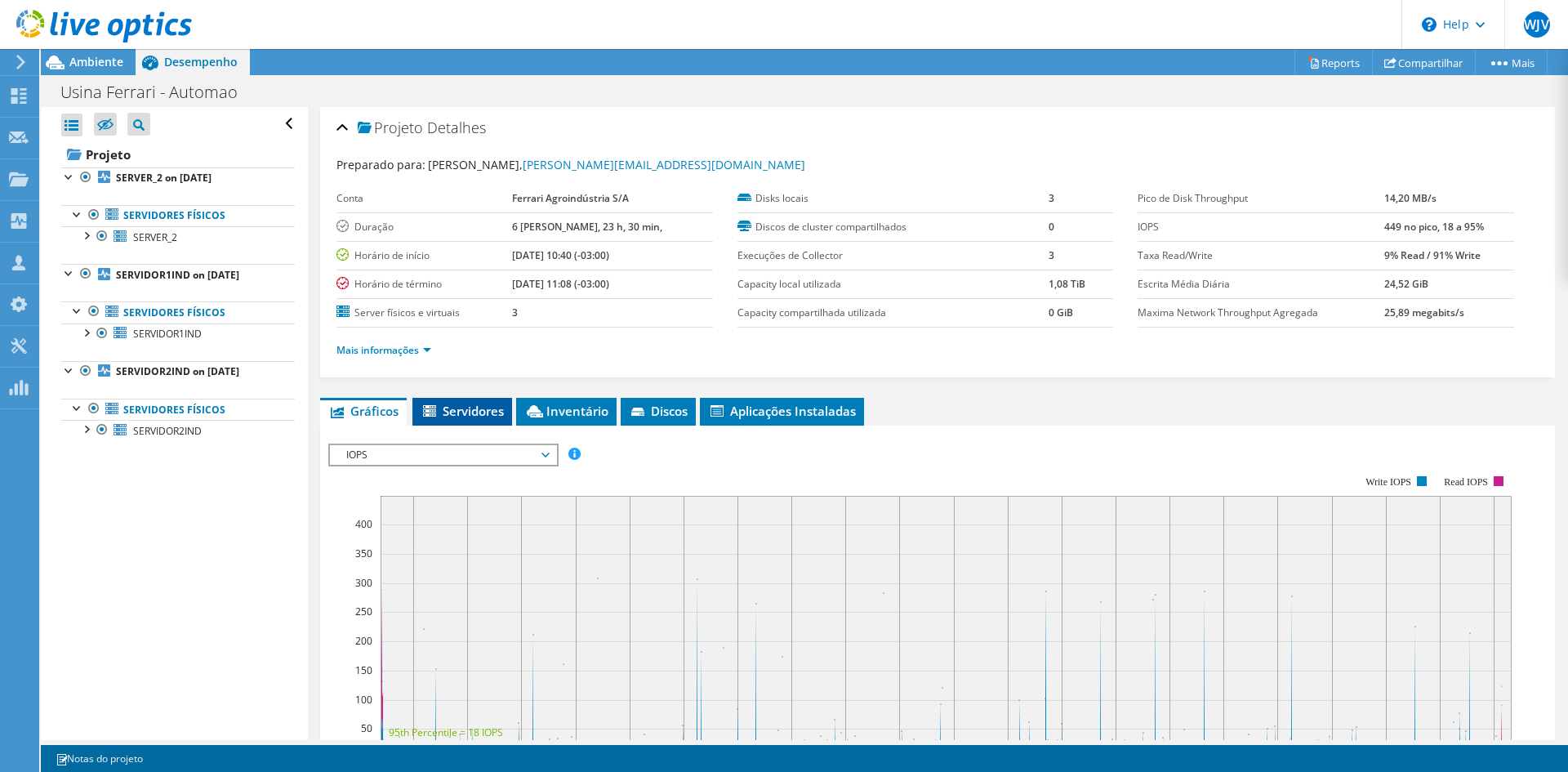
click at [489, 418] on span "Servidores" at bounding box center [462, 410] width 83 height 16
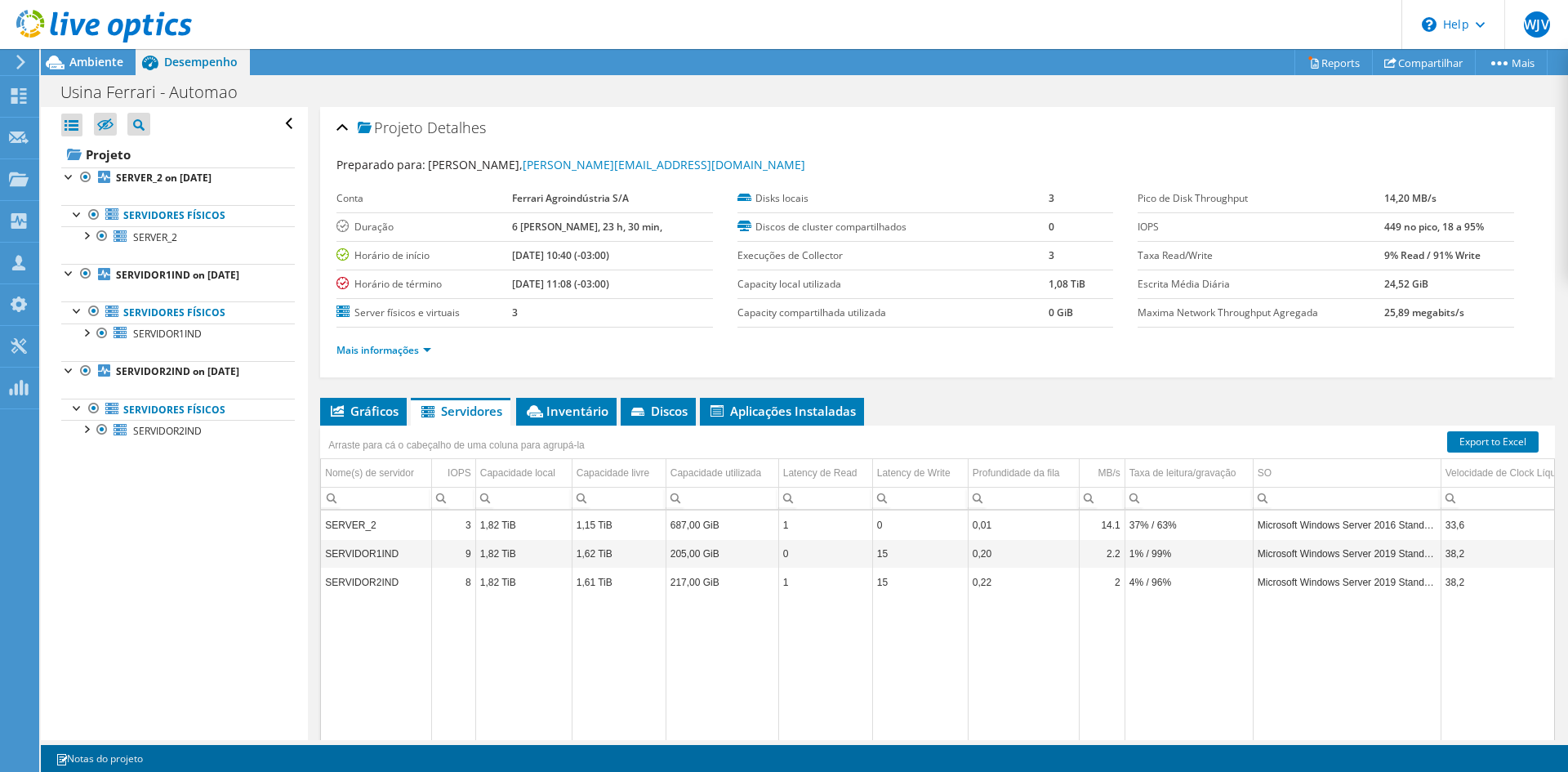
scroll to position [95, 0]
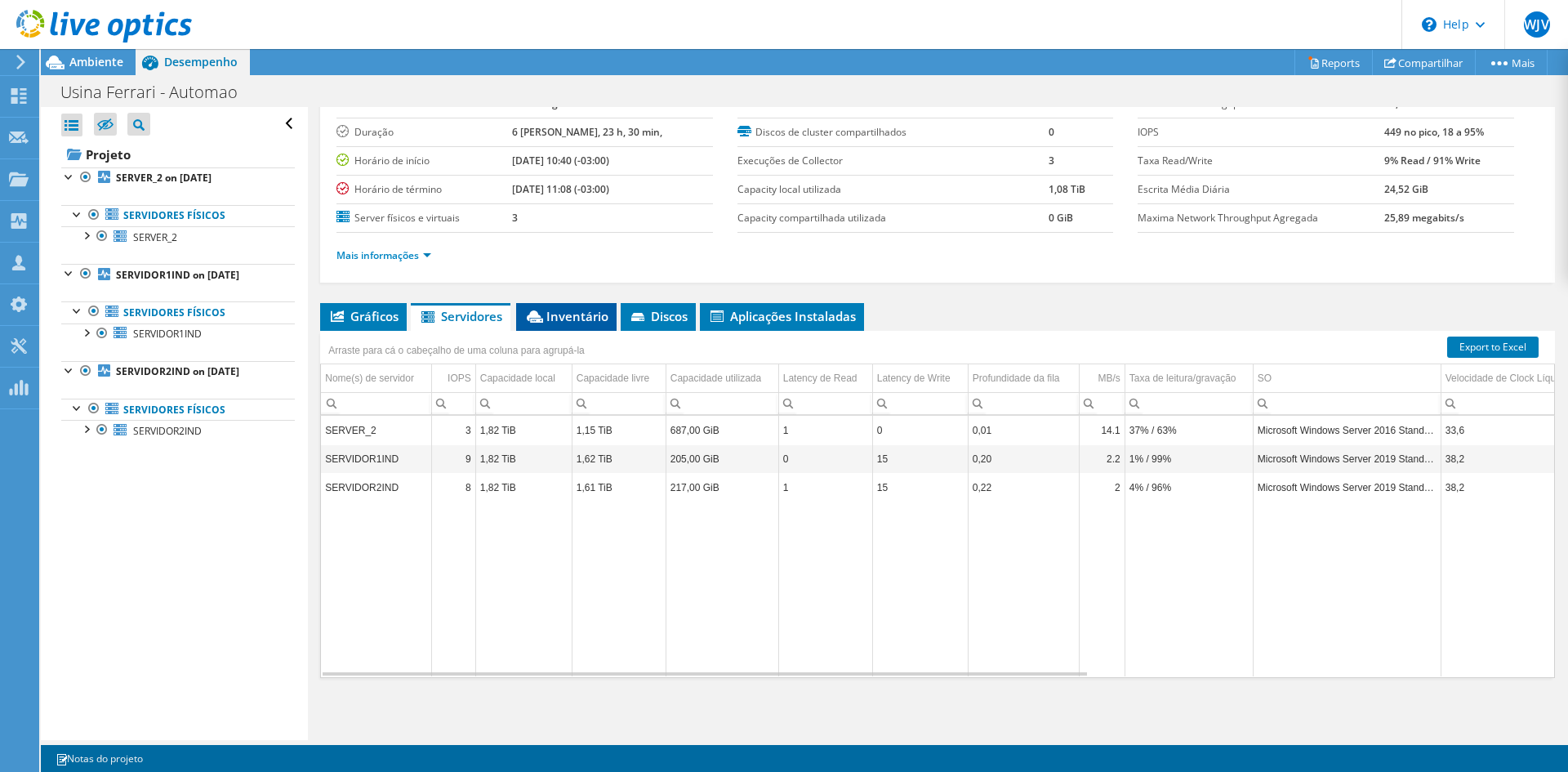
click at [581, 320] on span "Inventário" at bounding box center [567, 316] width 84 height 16
